Goal: Find specific page/section: Find specific page/section

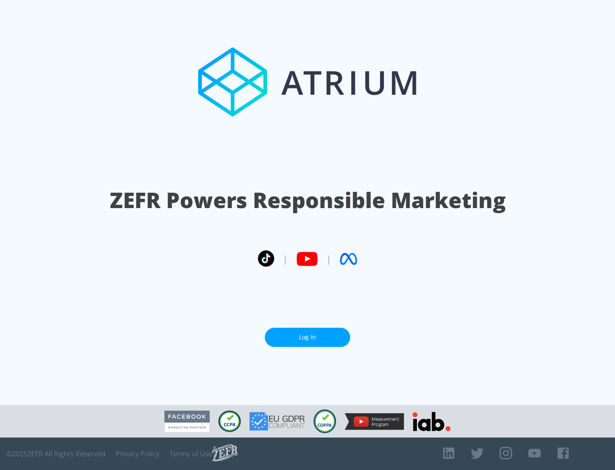
click at [308, 337] on link "Log In" at bounding box center [307, 337] width 85 height 19
